Goal: Task Accomplishment & Management: Manage account settings

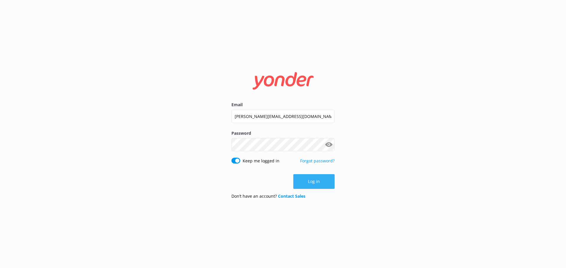
click at [311, 183] on button "Log in" at bounding box center [313, 181] width 41 height 15
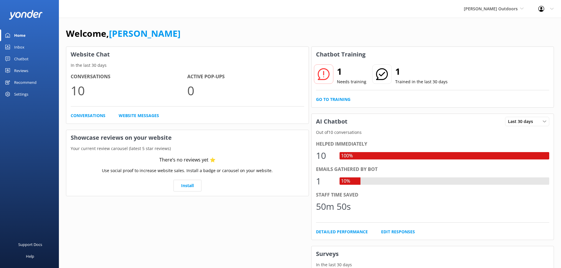
click at [18, 45] on div "Inbox" at bounding box center [19, 47] width 10 height 12
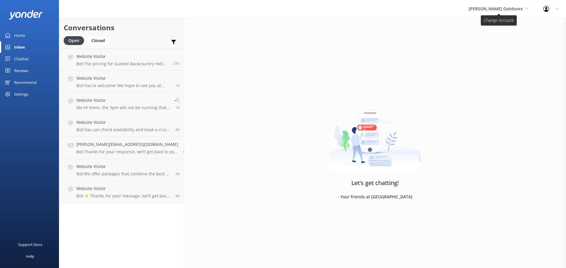
click at [526, 7] on icon at bounding box center [527, 9] width 4 height 4
click at [504, 37] on link "Taupō Parasail" at bounding box center [490, 39] width 59 height 14
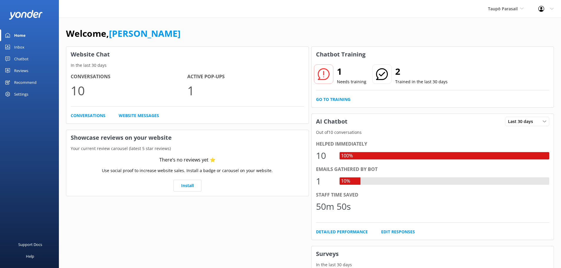
click at [17, 44] on div "Inbox" at bounding box center [19, 47] width 10 height 12
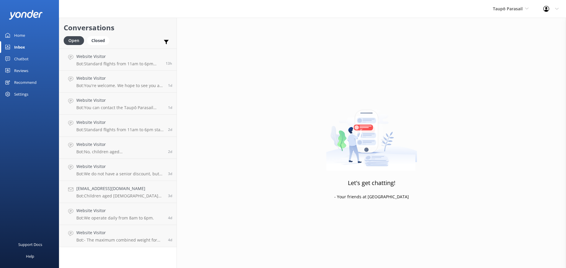
click at [19, 34] on div "Home" at bounding box center [19, 35] width 11 height 12
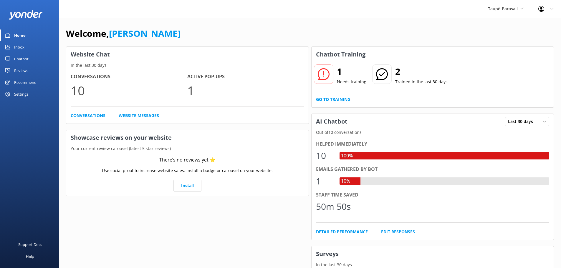
click at [23, 70] on div "Reviews" at bounding box center [21, 71] width 14 height 12
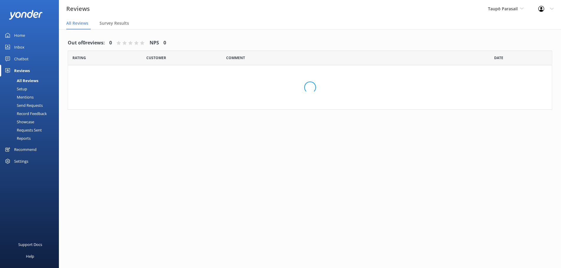
click at [23, 70] on div "Reviews" at bounding box center [22, 71] width 16 height 12
click at [26, 95] on div "Mentions" at bounding box center [19, 97] width 30 height 8
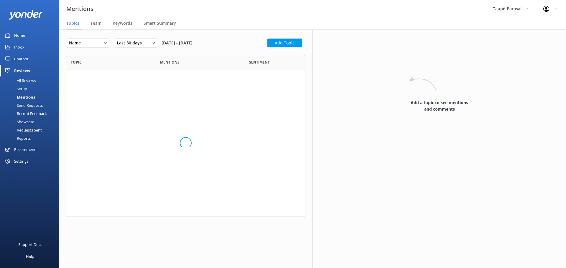
scroll to position [158, 235]
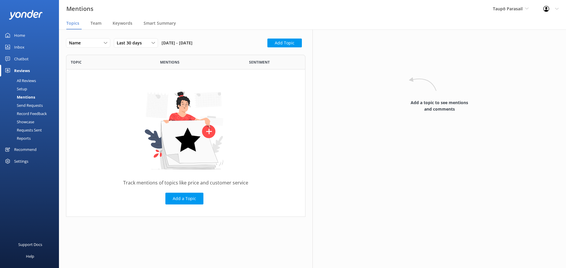
click at [24, 88] on div "Setup" at bounding box center [16, 89] width 24 height 8
